Goal: Information Seeking & Learning: Learn about a topic

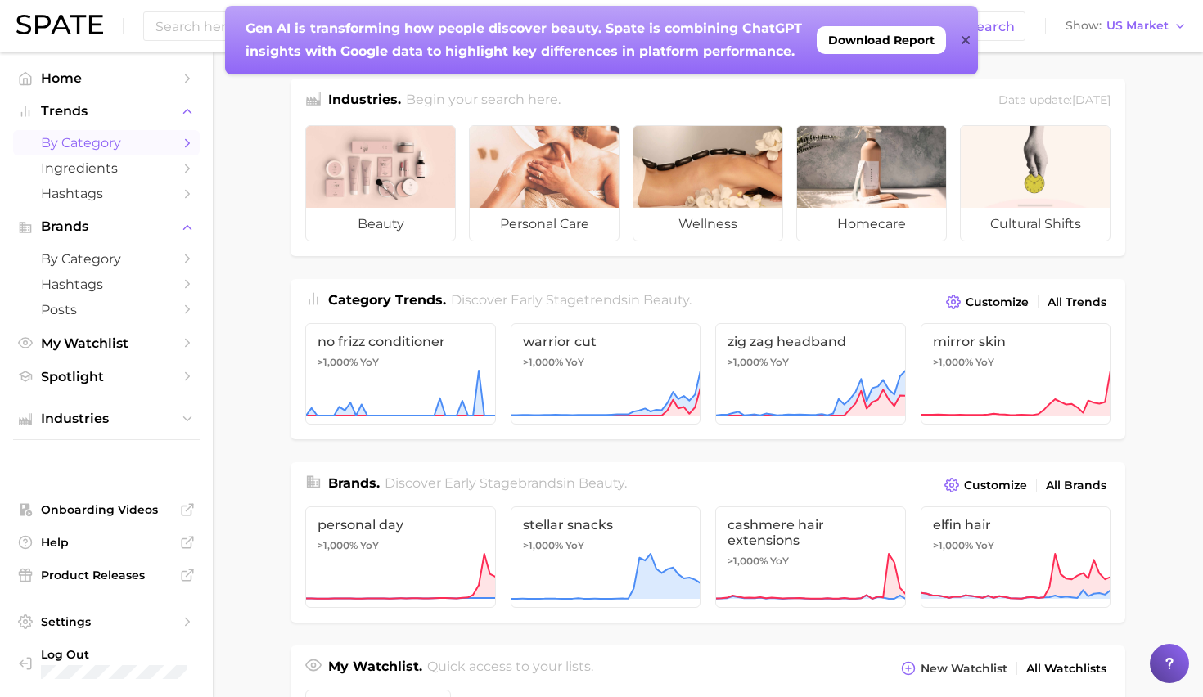
click at [114, 147] on span "by Category" at bounding box center [106, 143] width 131 height 16
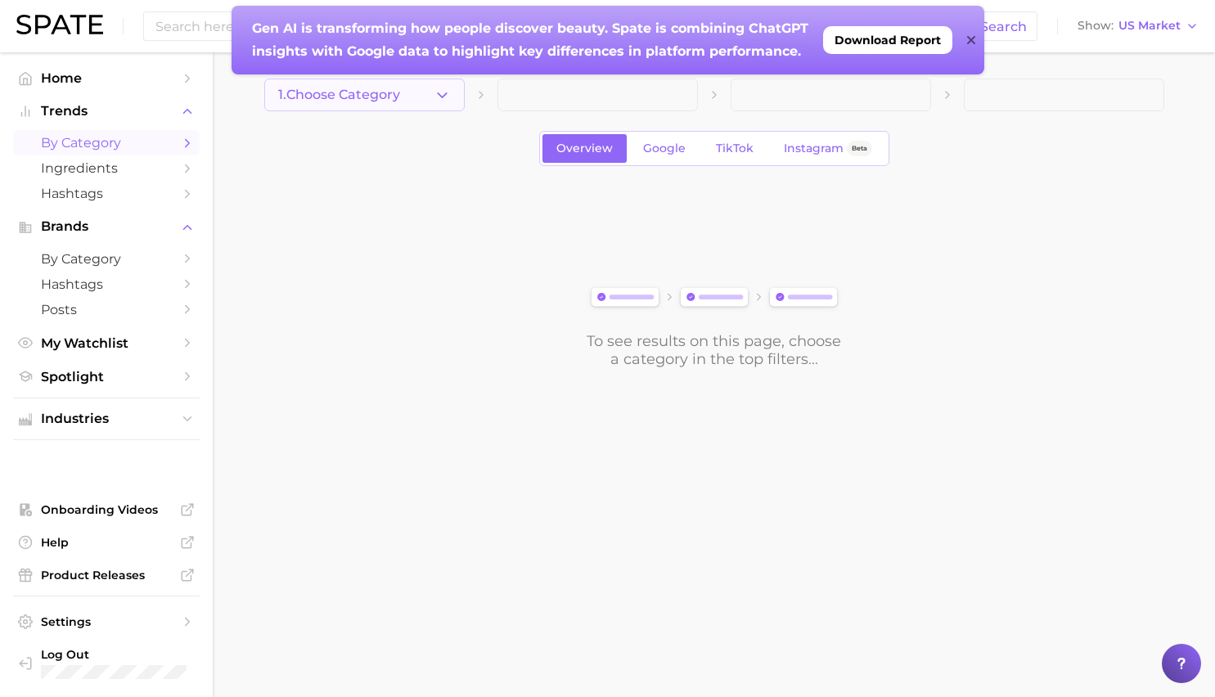
click at [420, 105] on button "1. Choose Category" at bounding box center [364, 95] width 200 height 33
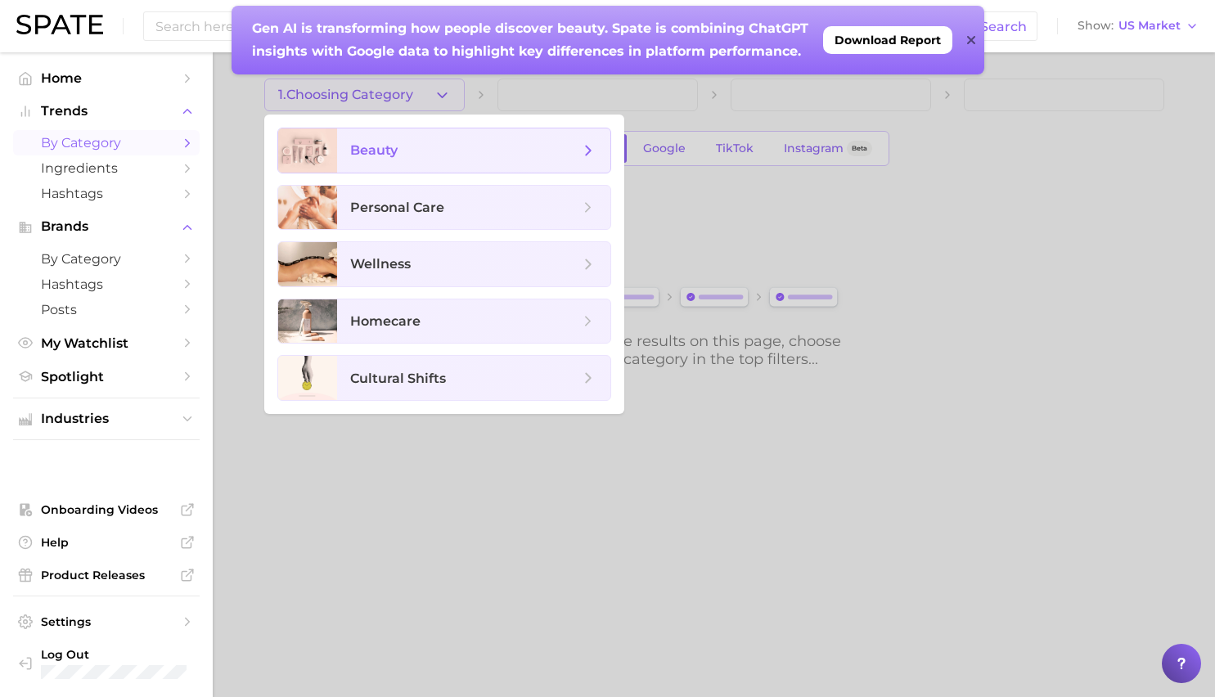
click at [393, 160] on span "beauty" at bounding box center [473, 150] width 273 height 44
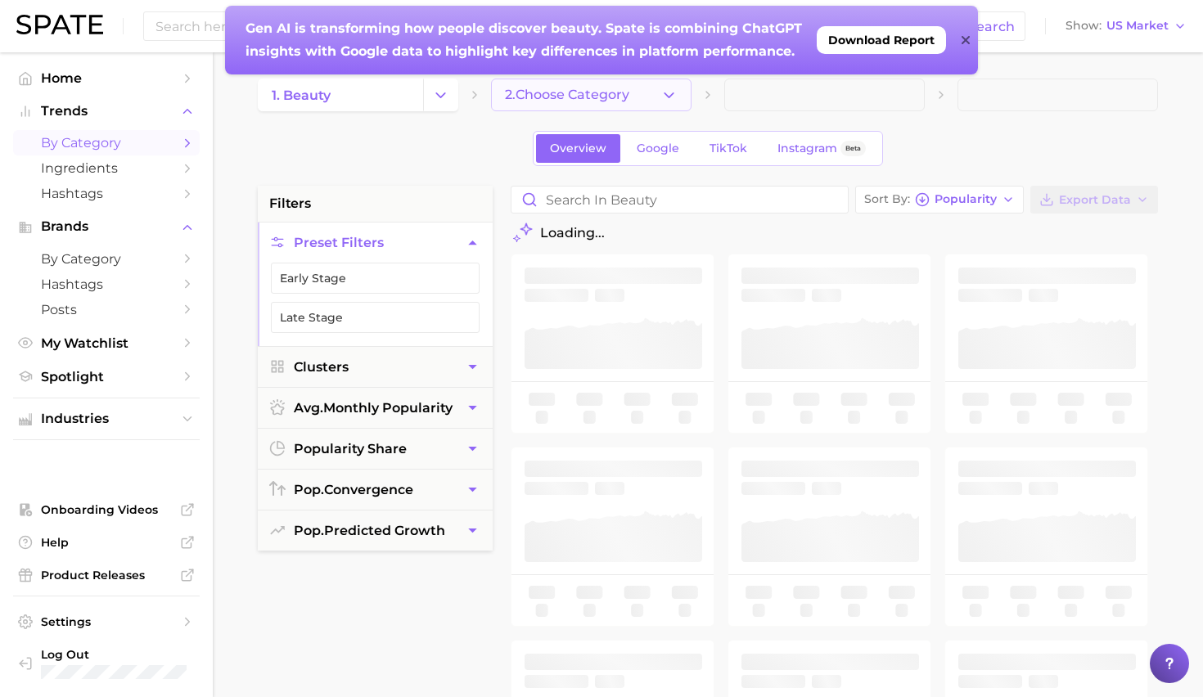
click at [571, 93] on span "2. Choose Category" at bounding box center [567, 95] width 124 height 15
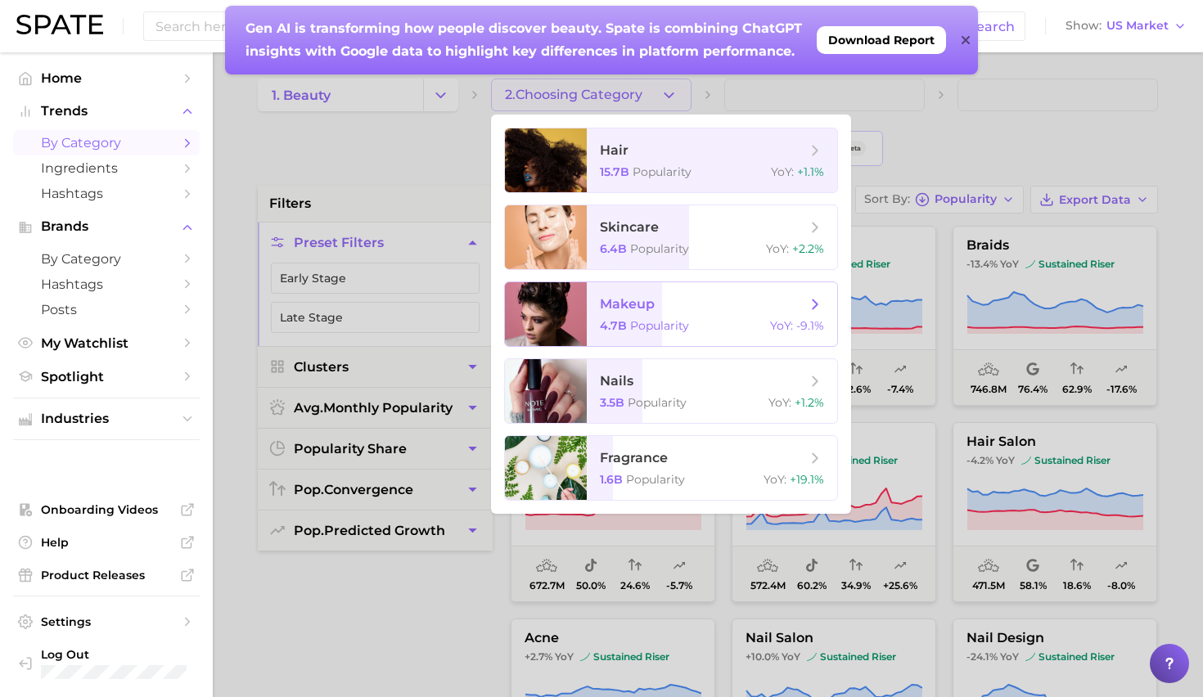
click at [614, 288] on span "makeup 4.7b Popularity YoY : -9.1%" at bounding box center [712, 314] width 250 height 64
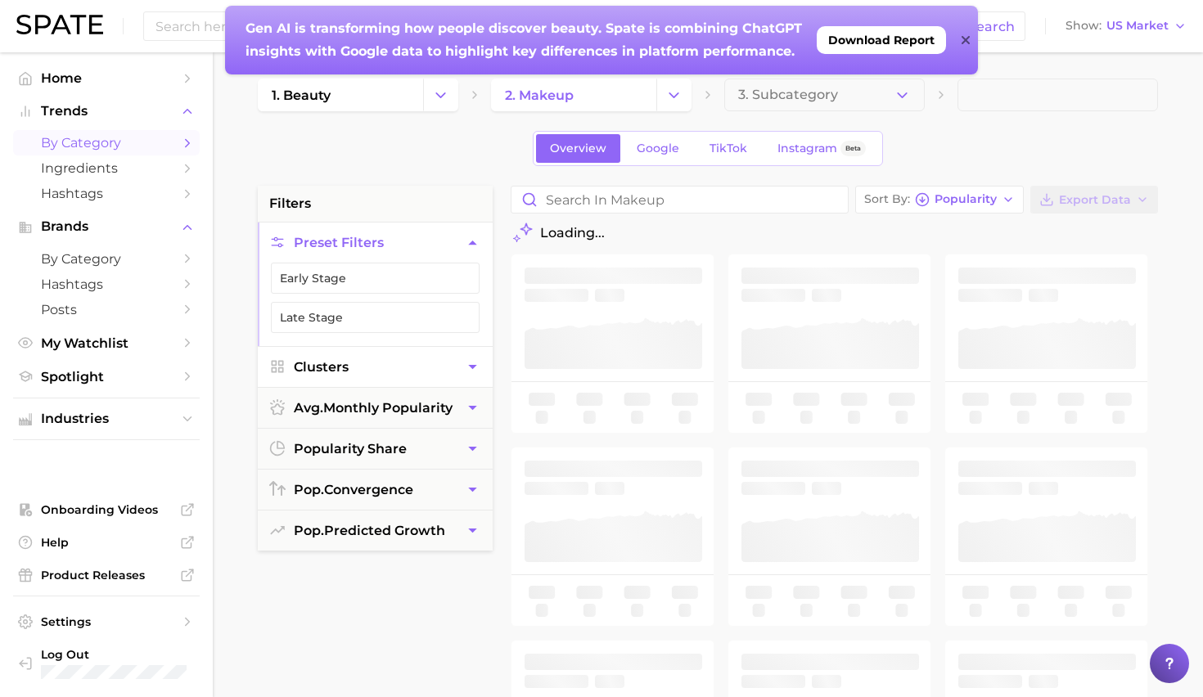
click at [385, 368] on button "Clusters" at bounding box center [375, 367] width 235 height 40
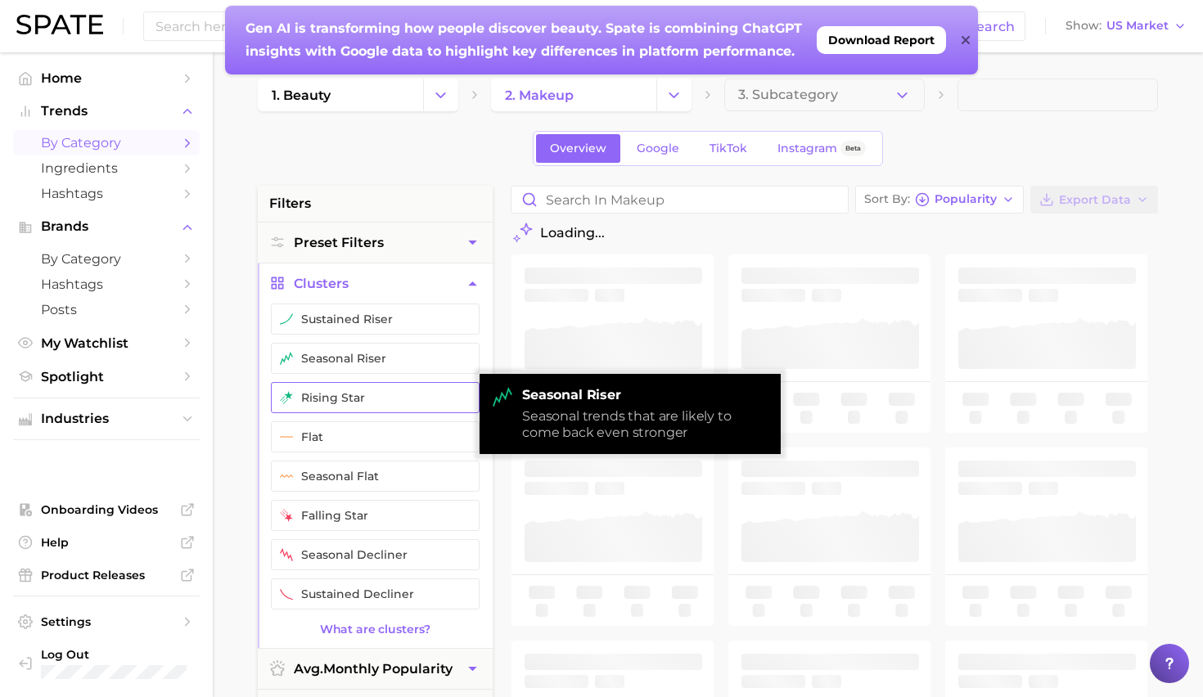
click at [385, 389] on button "rising star" at bounding box center [375, 397] width 209 height 31
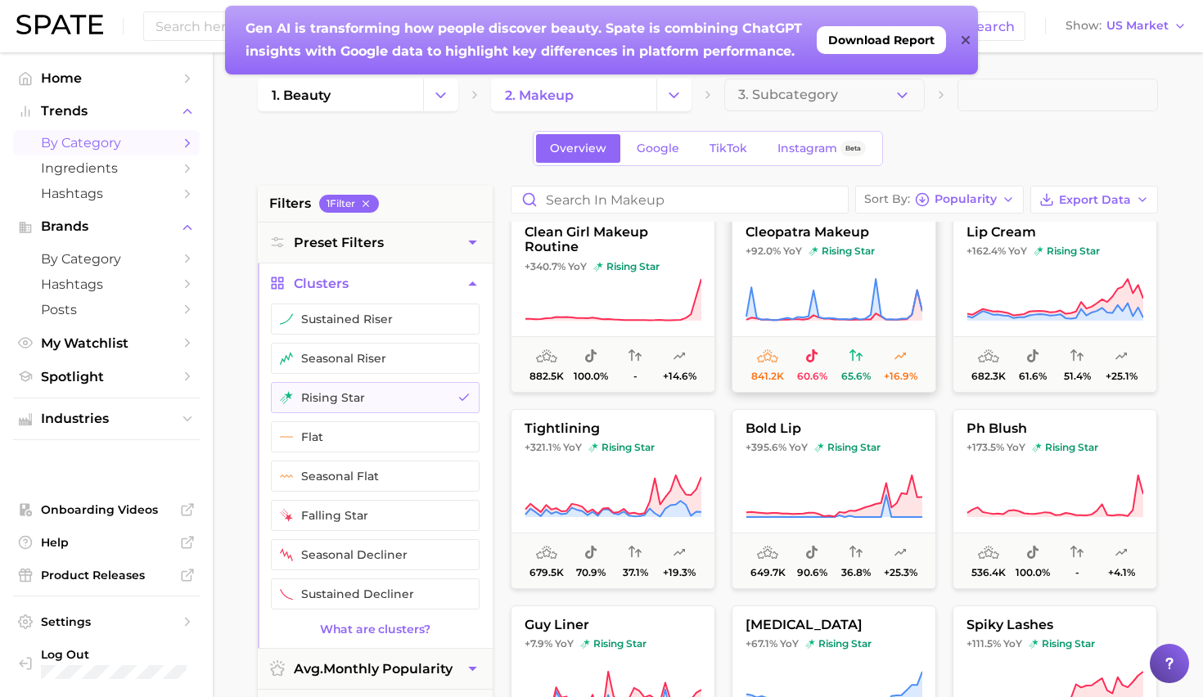
scroll to position [12, 0]
click at [633, 136] on link "Google" at bounding box center [658, 148] width 70 height 29
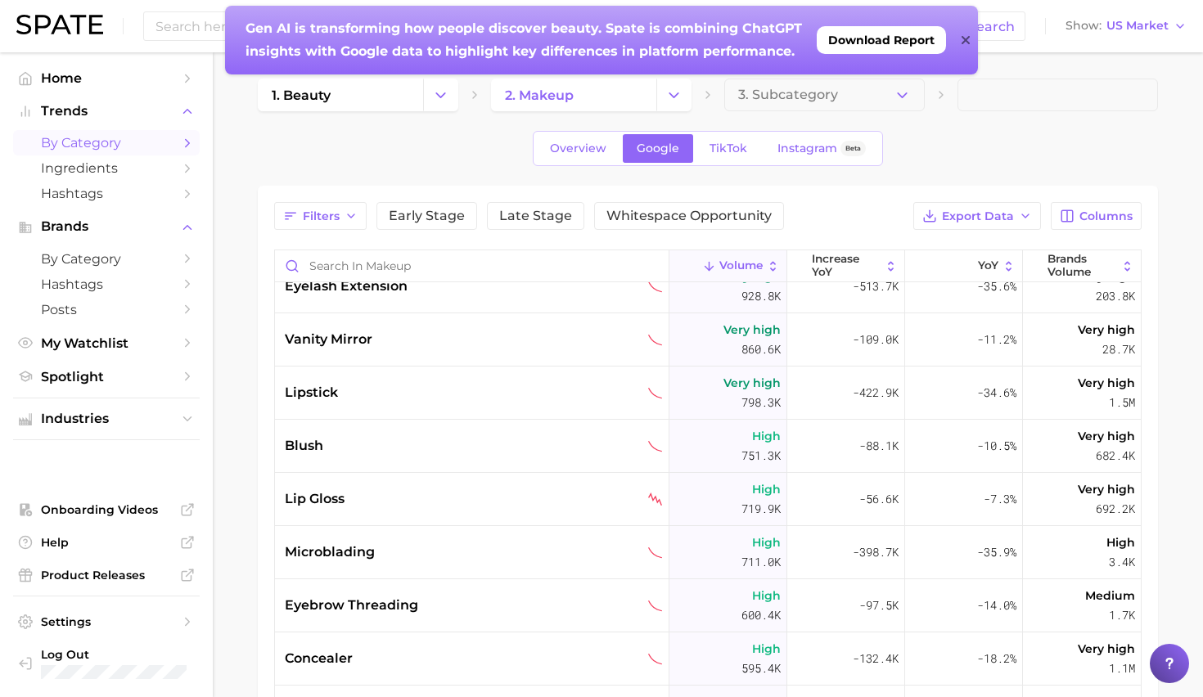
scroll to position [271, 0]
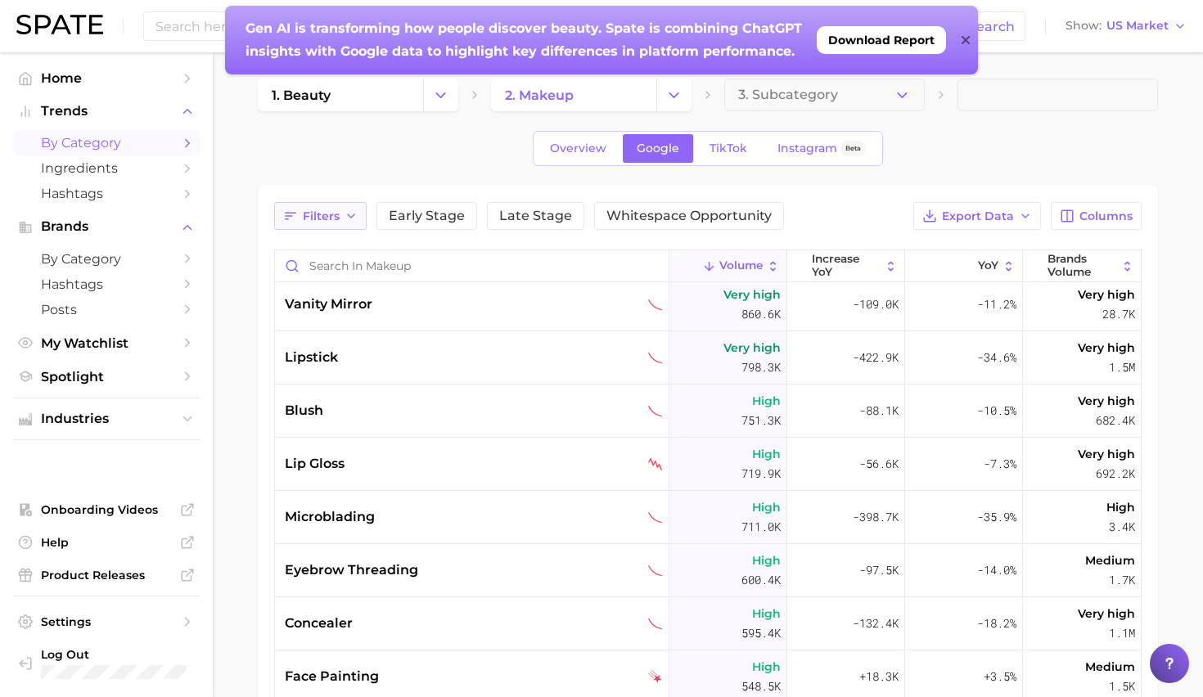
click at [302, 221] on button "Filters" at bounding box center [320, 216] width 92 height 28
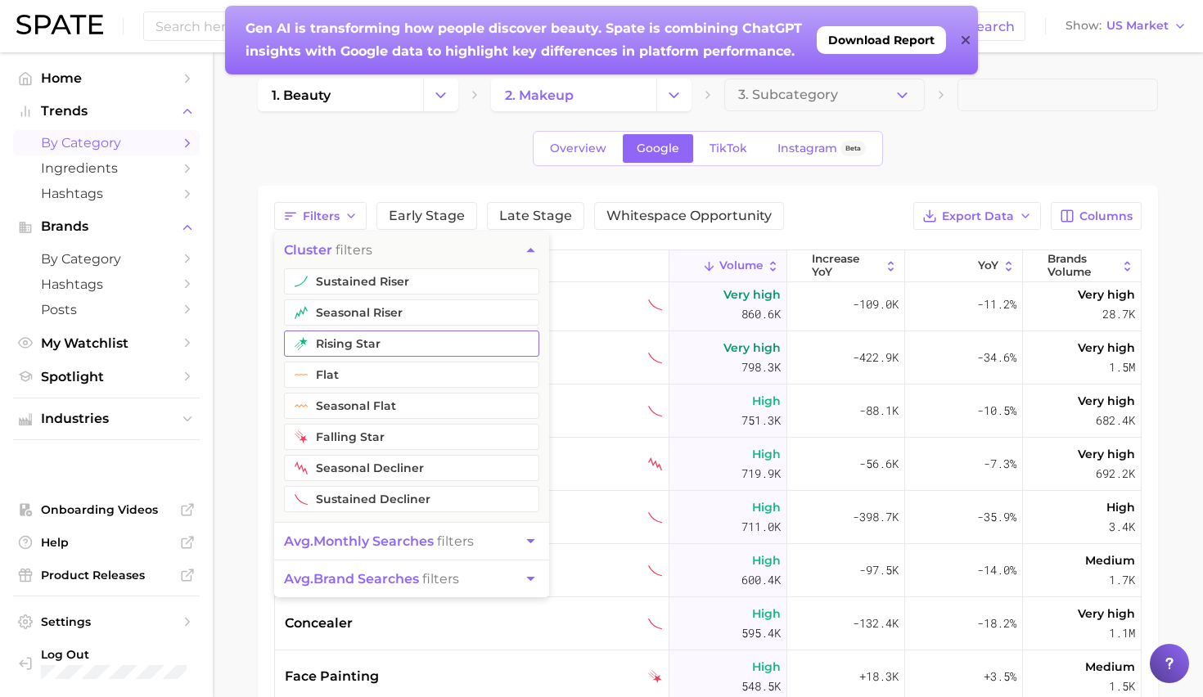
click at [363, 335] on button "rising star" at bounding box center [411, 344] width 255 height 26
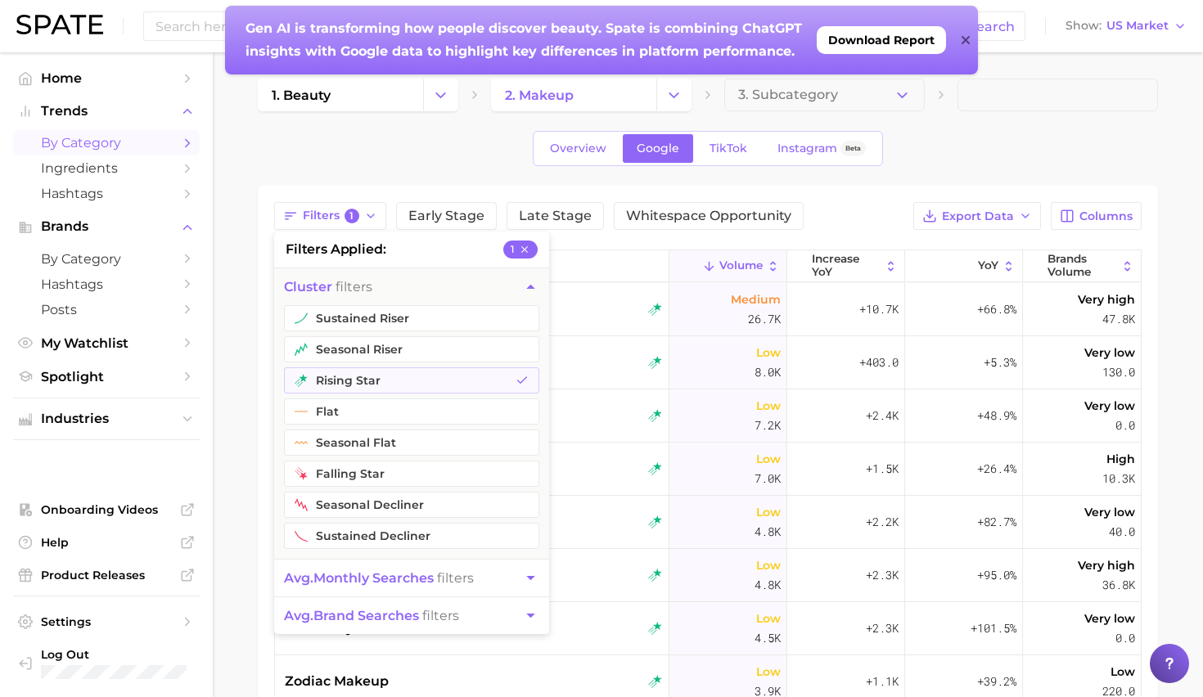
click at [962, 160] on div "Overview Google TikTok Instagram Beta" at bounding box center [708, 148] width 900 height 35
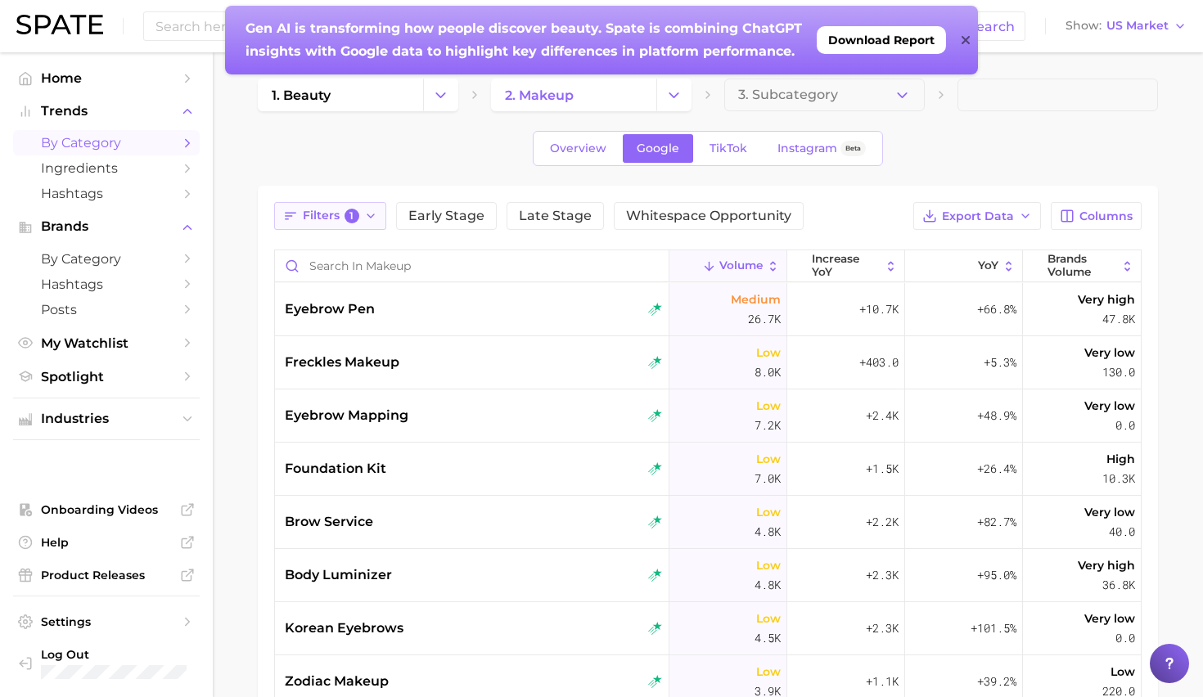
click at [358, 220] on button "Filters 1" at bounding box center [330, 216] width 112 height 28
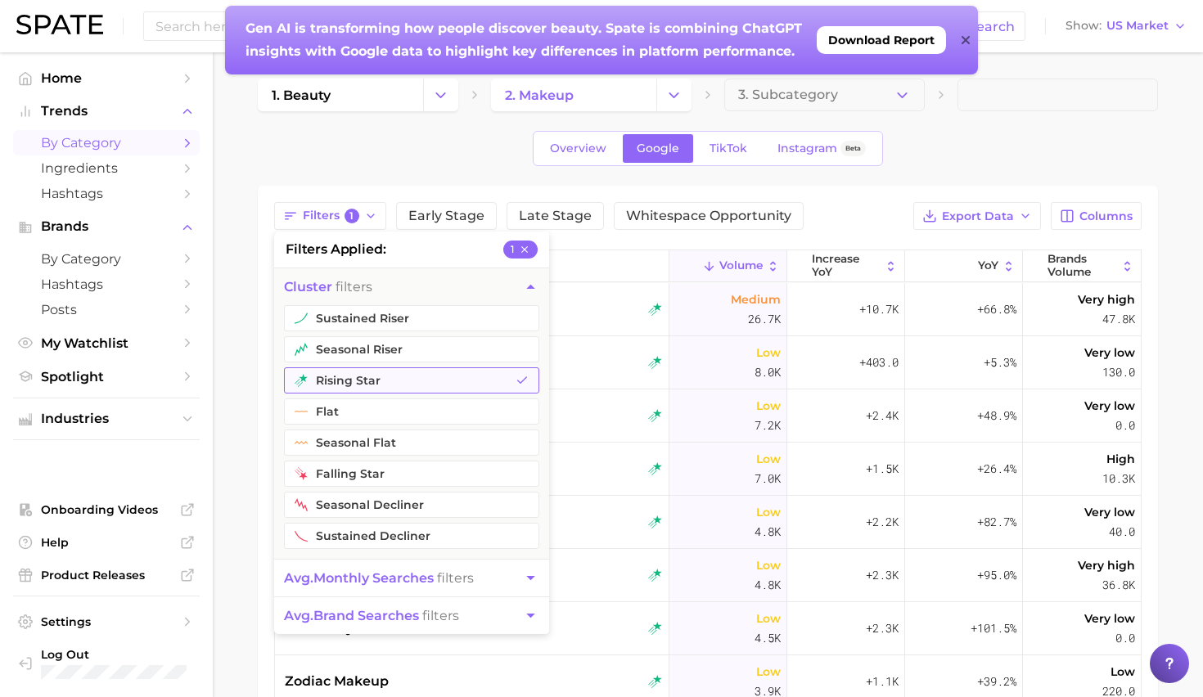
click at [375, 371] on button "rising star" at bounding box center [411, 380] width 255 height 26
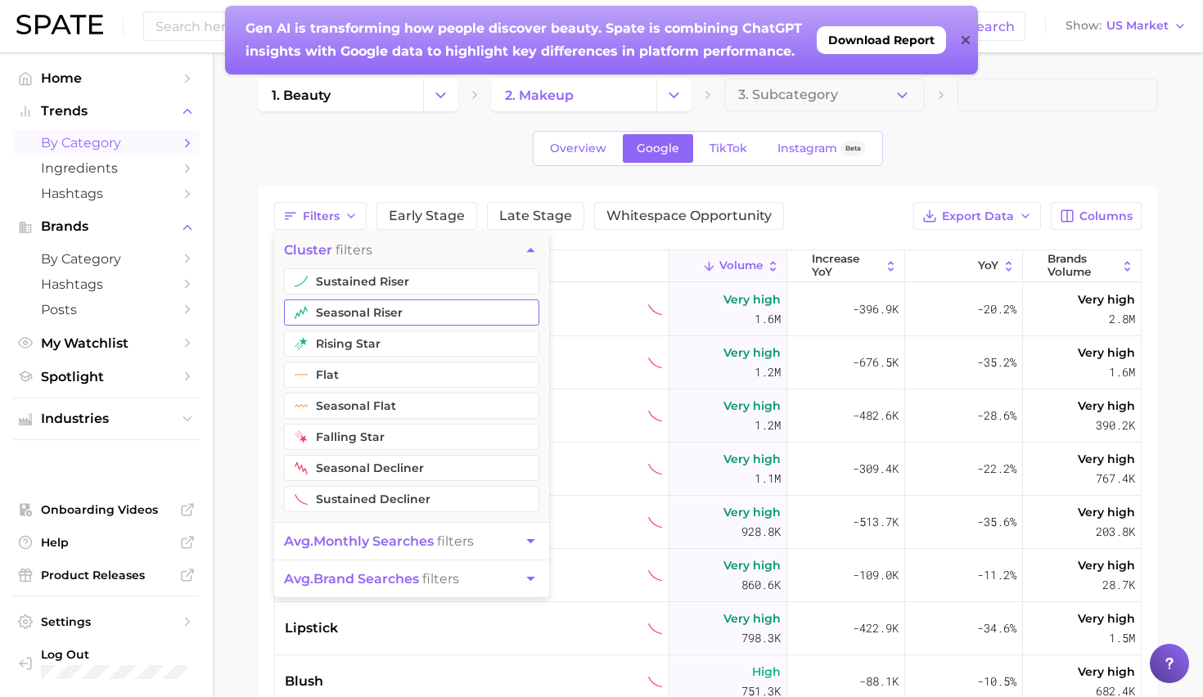
click at [367, 317] on button "seasonal riser" at bounding box center [411, 312] width 255 height 26
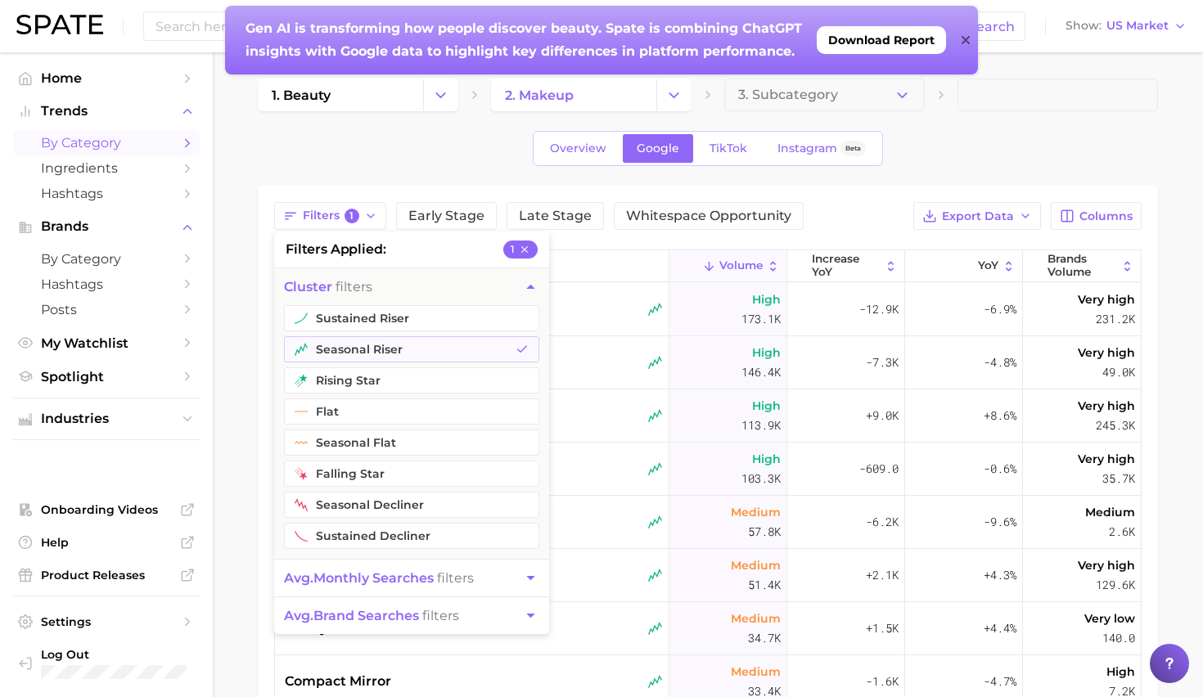
click at [237, 326] on main "1. beauty 2. makeup 3. Subcategory Overview Google TikTok Instagram Beta Filter…" at bounding box center [708, 548] width 990 height 992
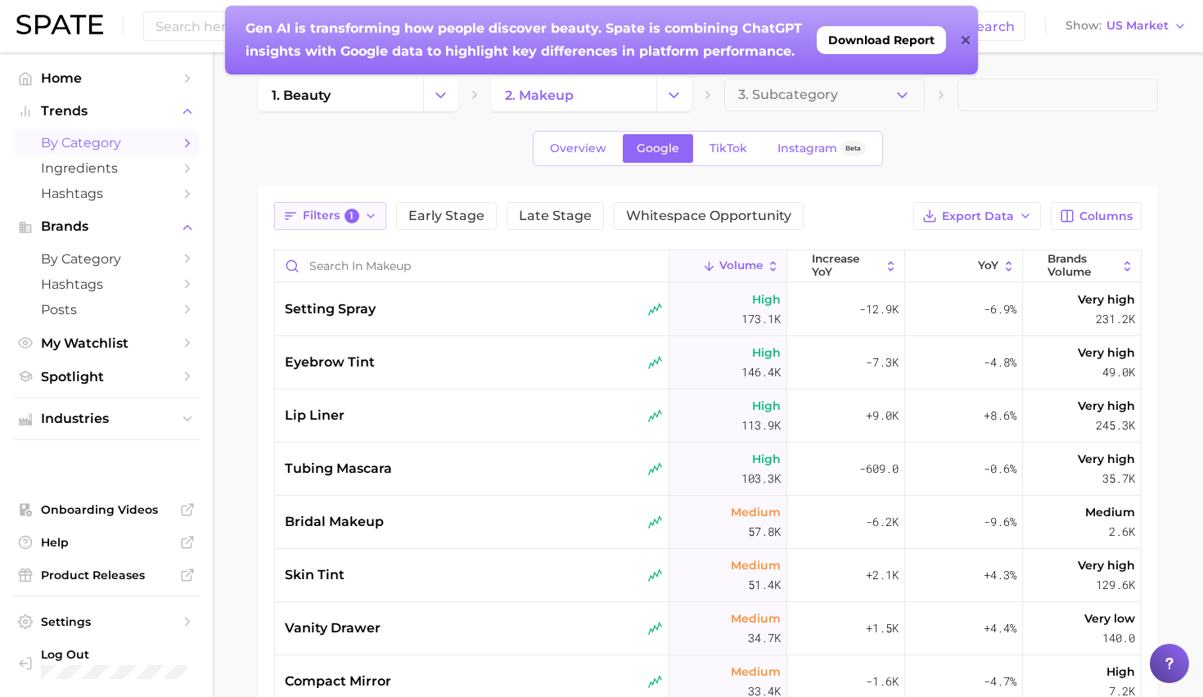
click at [370, 223] on button "Filters 1" at bounding box center [330, 216] width 112 height 28
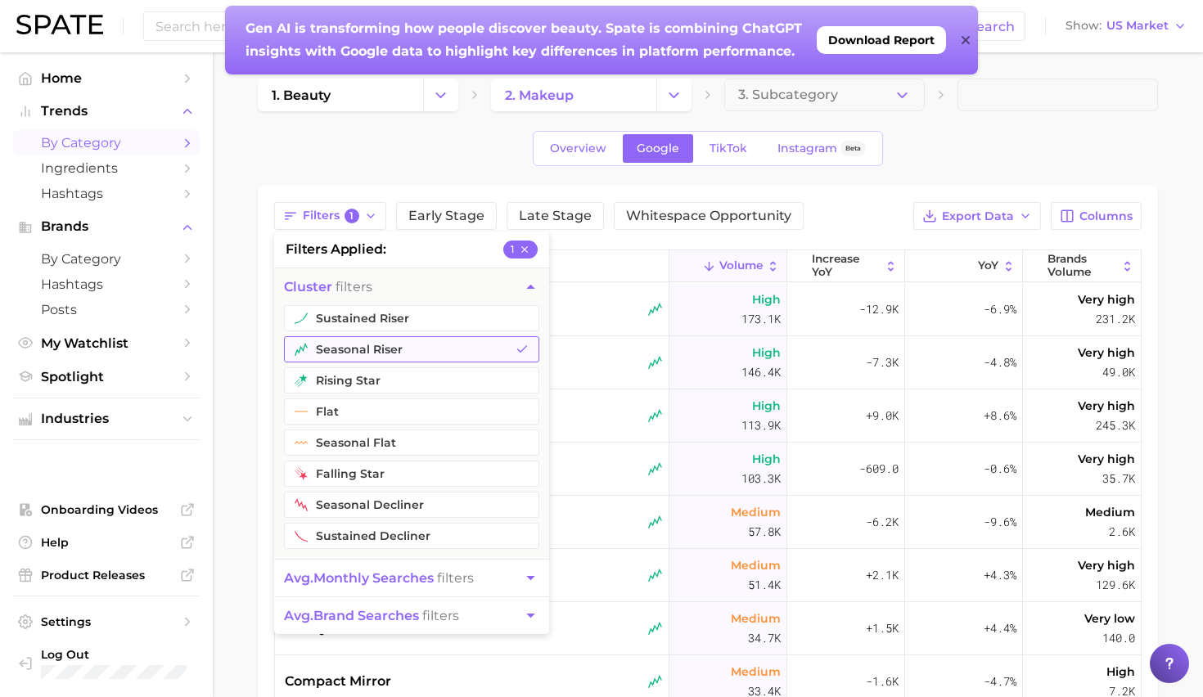
click at [408, 351] on button "seasonal riser" at bounding box center [411, 349] width 255 height 26
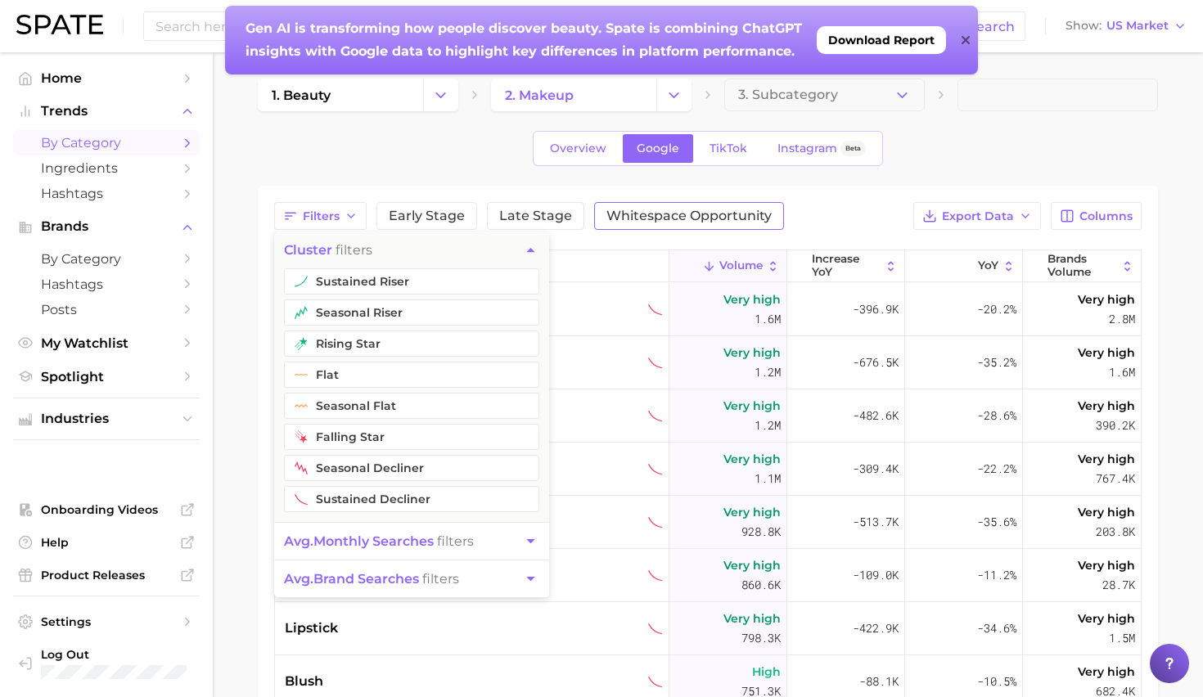
click at [683, 215] on span "Whitespace Opportunity" at bounding box center [688, 215] width 165 height 13
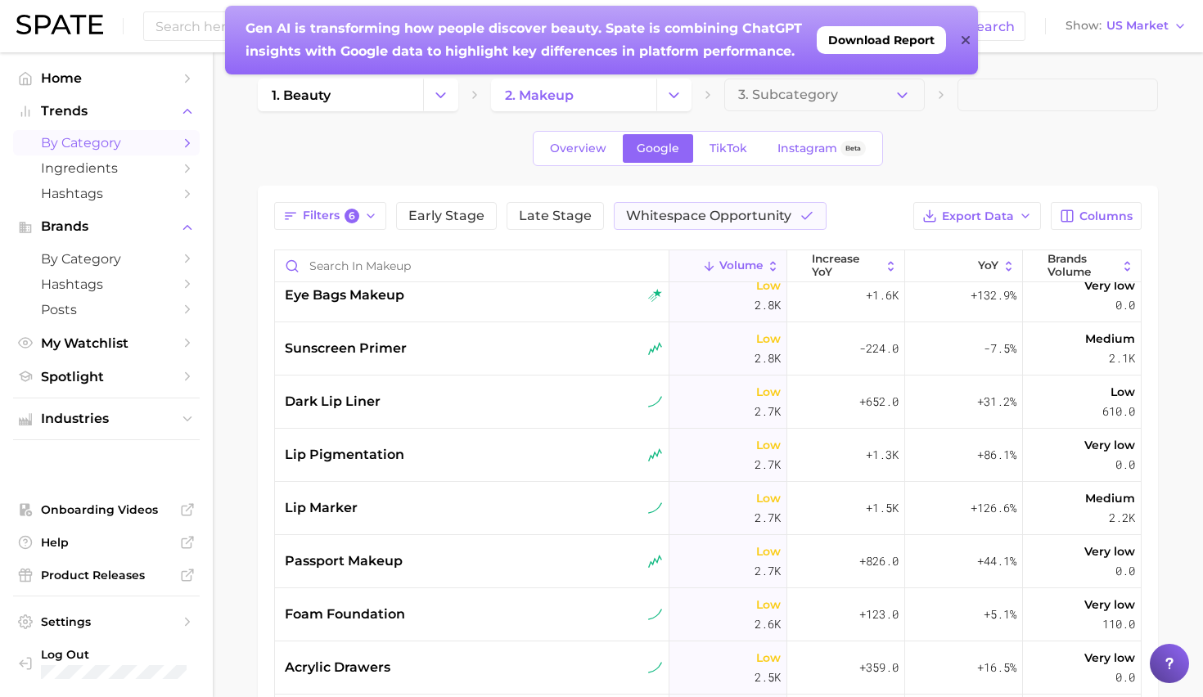
scroll to position [5131, 0]
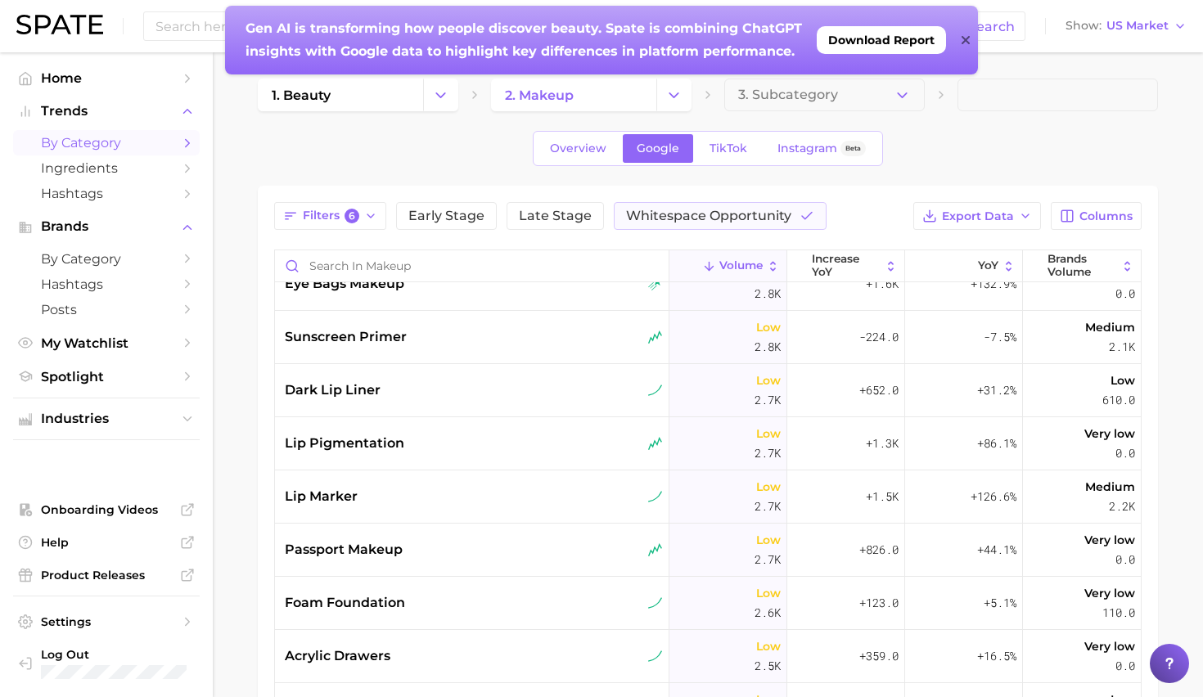
click at [970, 43] on div "Gen AI is transforming how people discover beauty. Spate is combining ChatGPT i…" at bounding box center [601, 40] width 753 height 69
click at [965, 41] on icon at bounding box center [965, 40] width 8 height 8
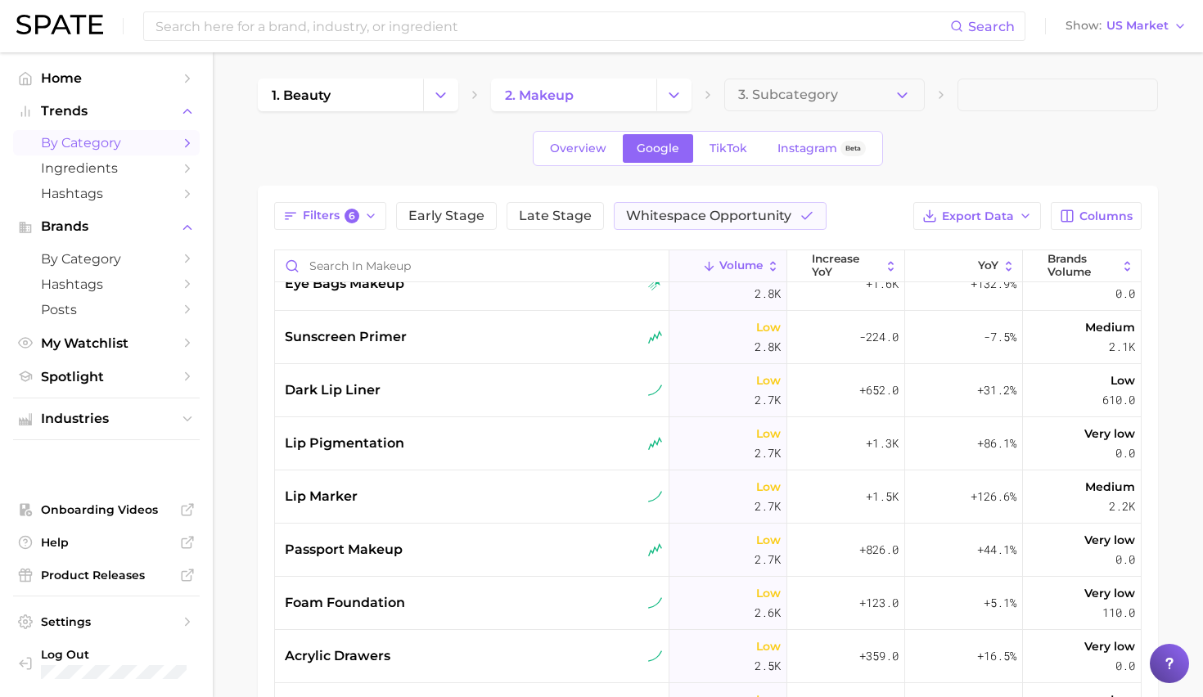
click at [412, 5] on div "Search Show US Market" at bounding box center [601, 26] width 1170 height 52
click at [412, 38] on input at bounding box center [552, 26] width 796 height 28
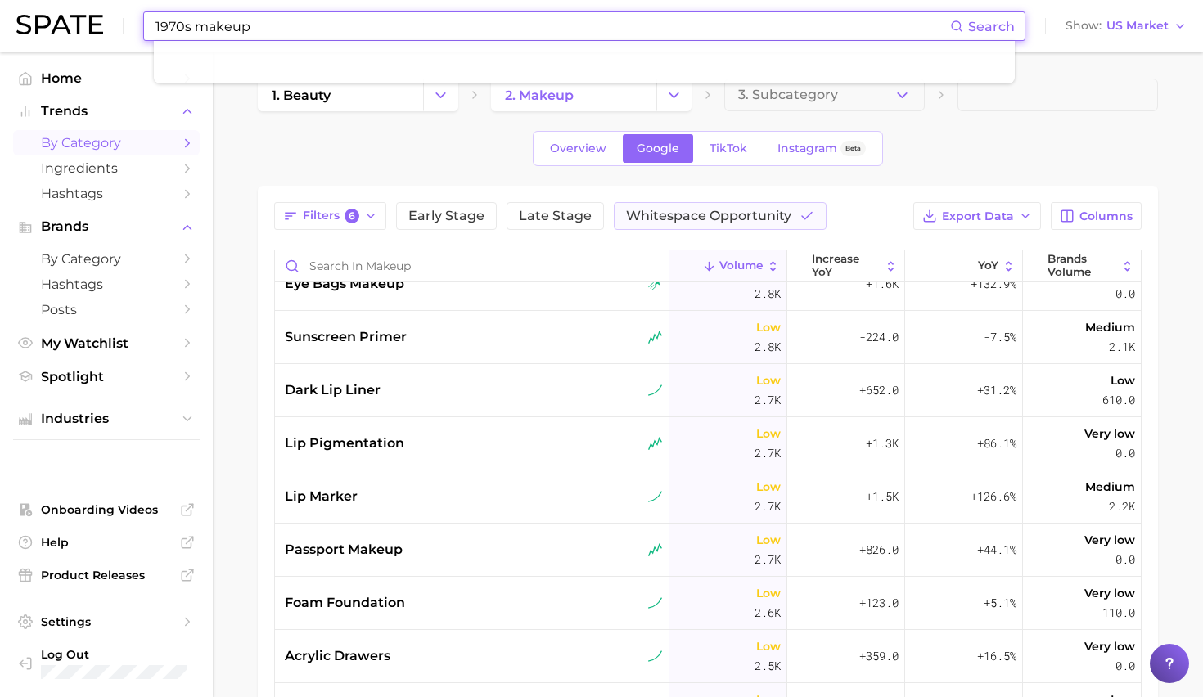
type input "1970s makeup"
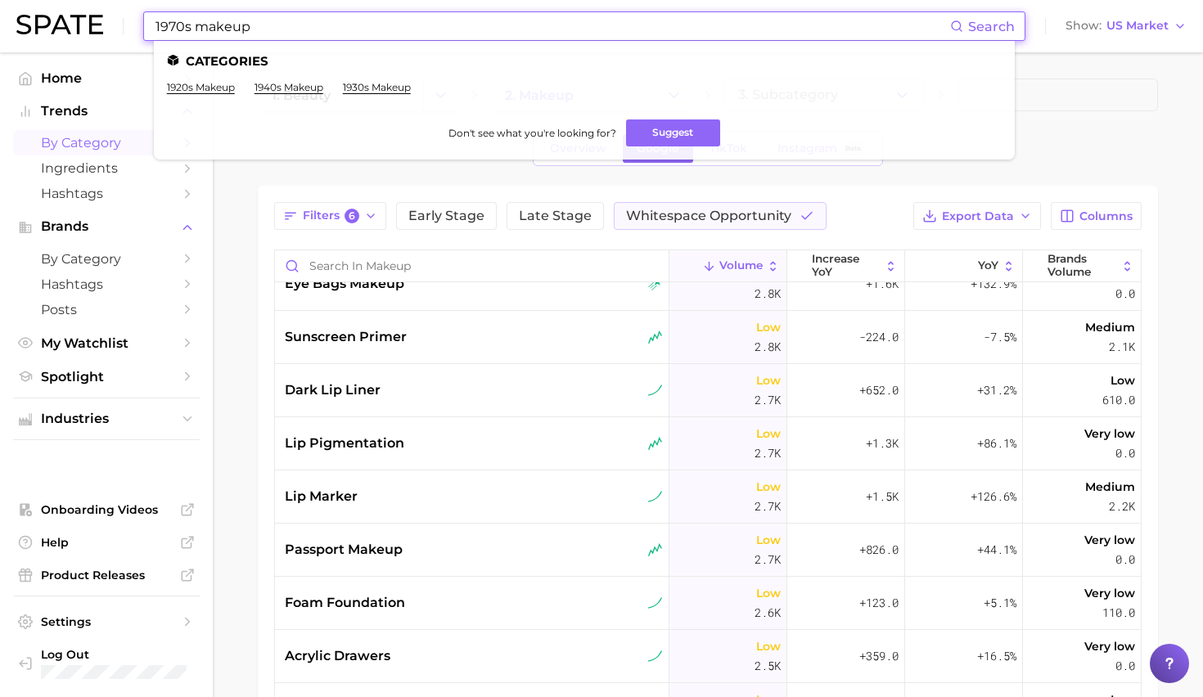
click at [228, 305] on main "1. beauty 2. makeup 3. Subcategory Overview Google TikTok Instagram Beta Filter…" at bounding box center [708, 548] width 990 height 992
